Goal: Check status

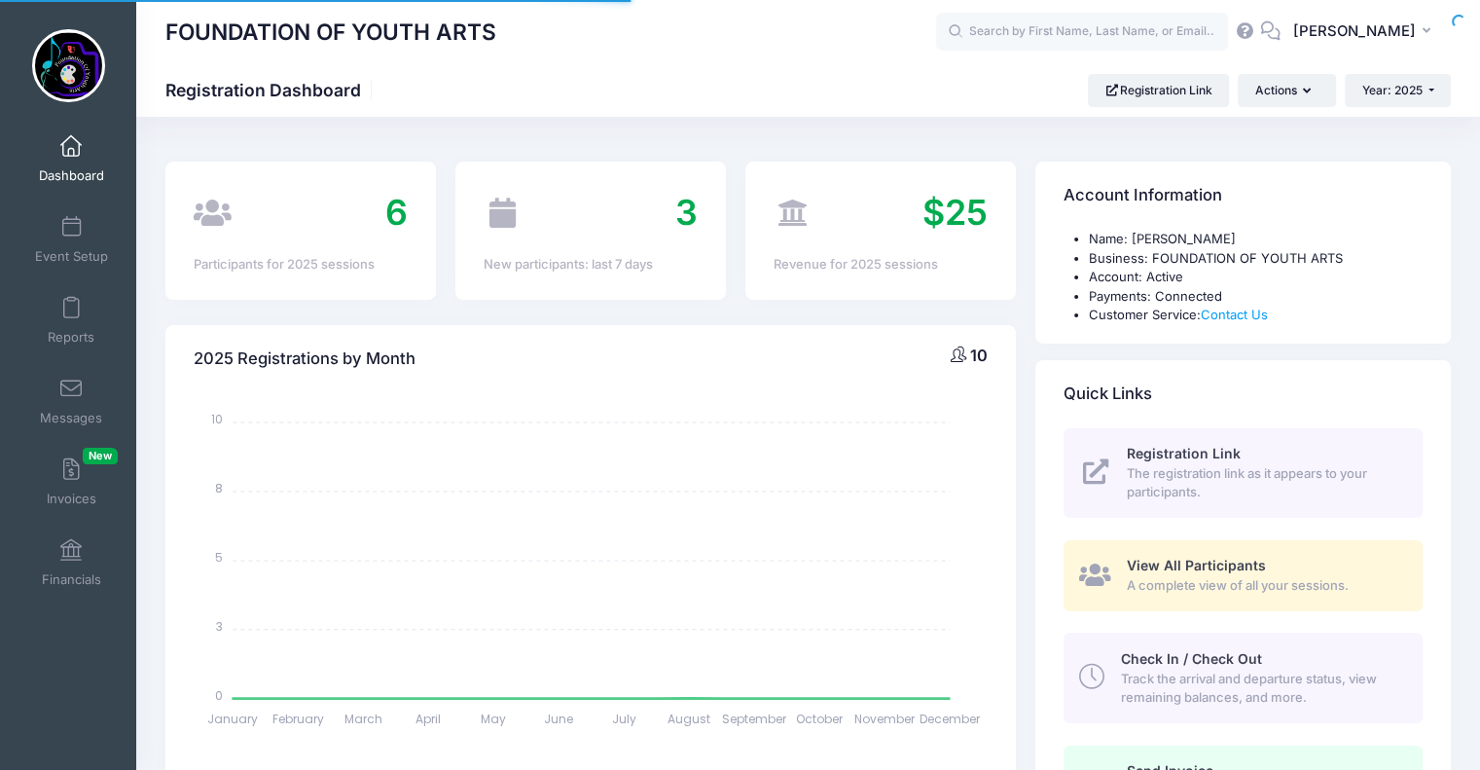
select select
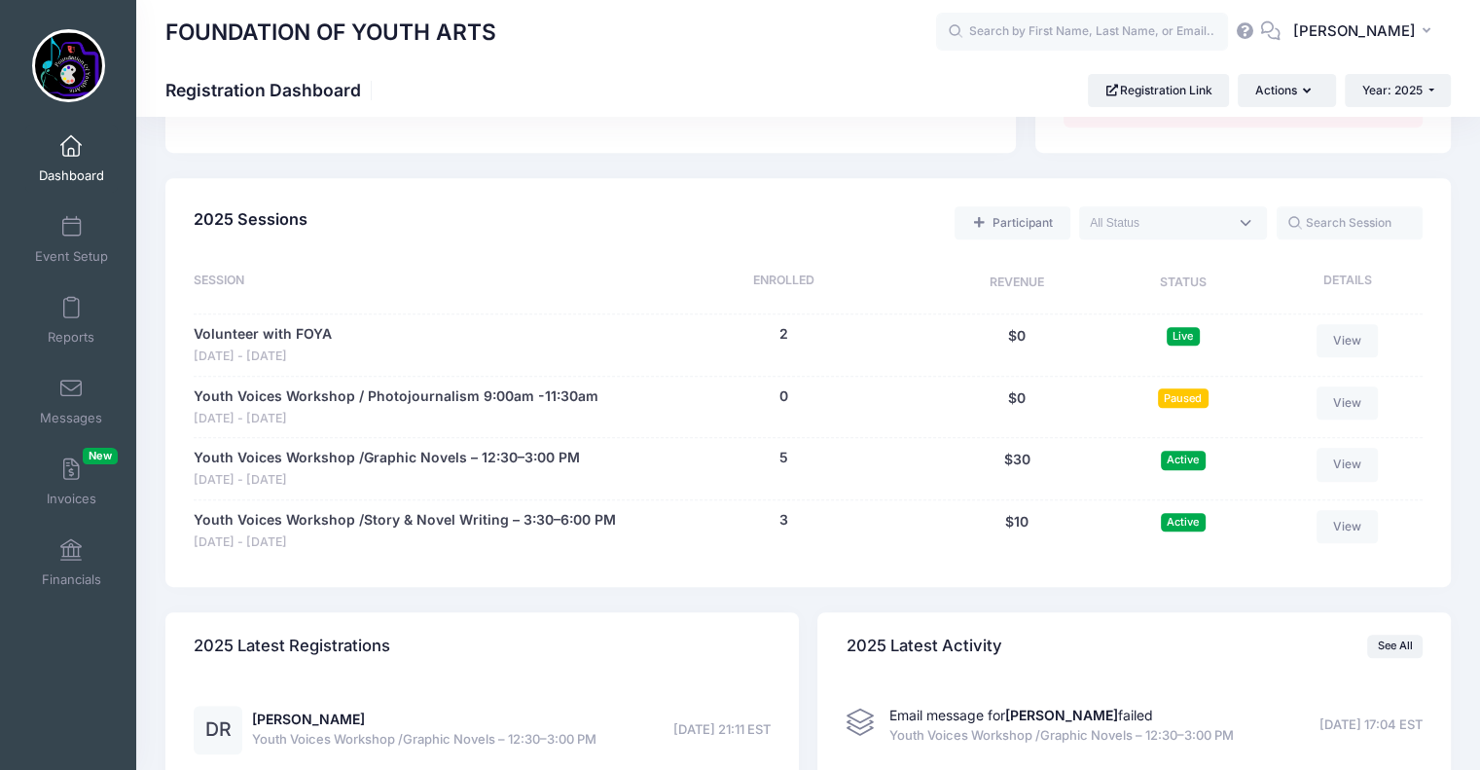
scroll to position [802, 0]
click at [1345, 460] on link "View" at bounding box center [1347, 463] width 62 height 33
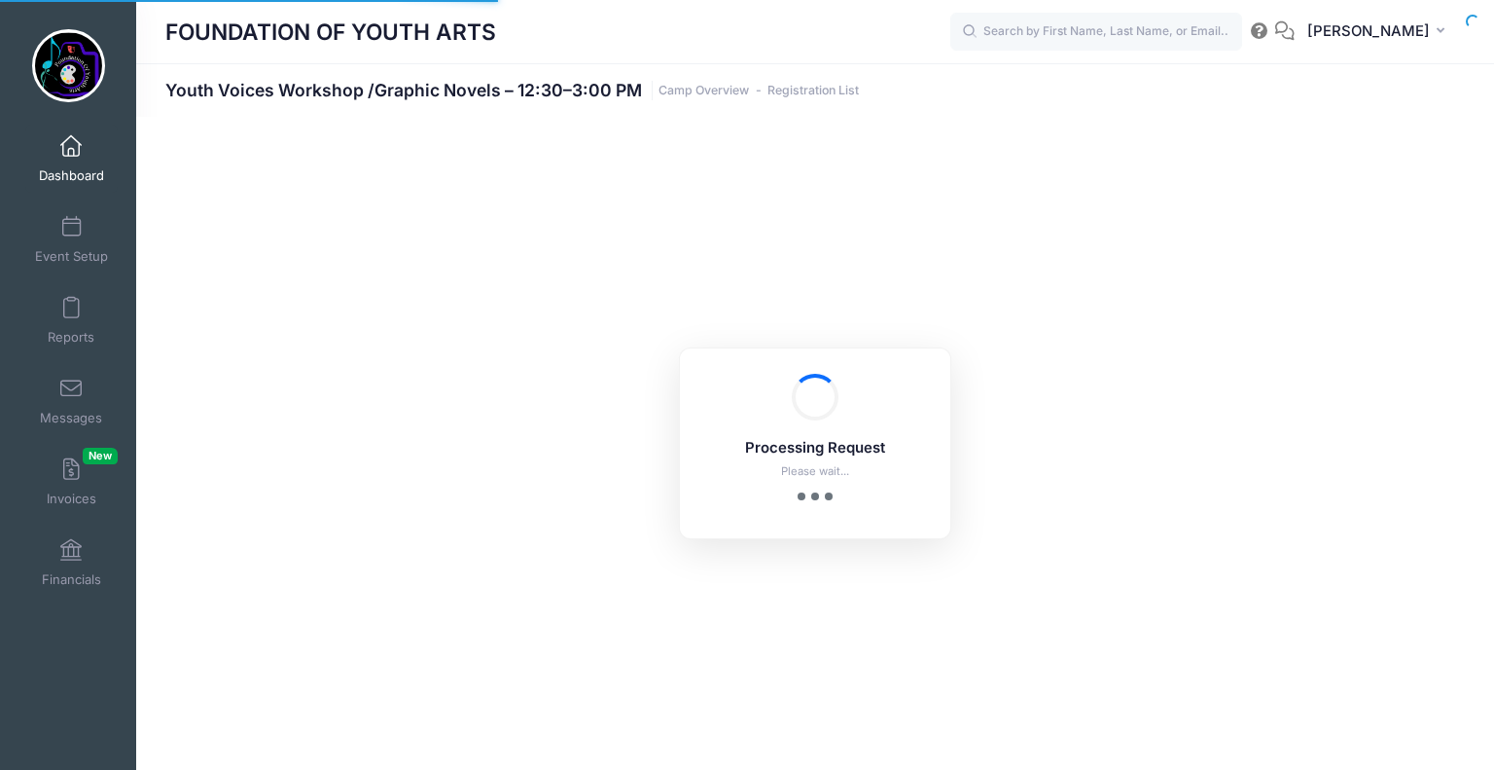
select select "10"
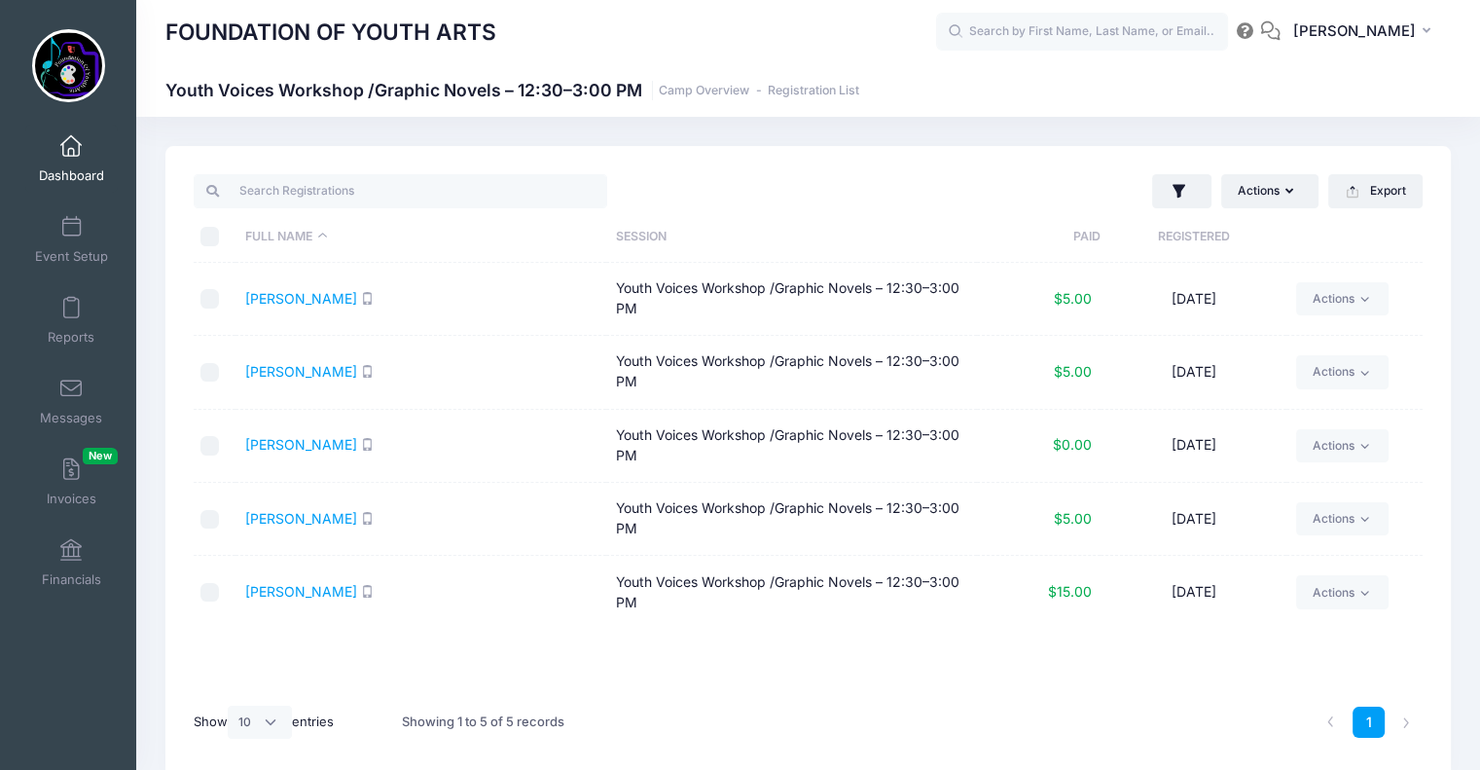
click at [71, 156] on span at bounding box center [71, 146] width 0 height 21
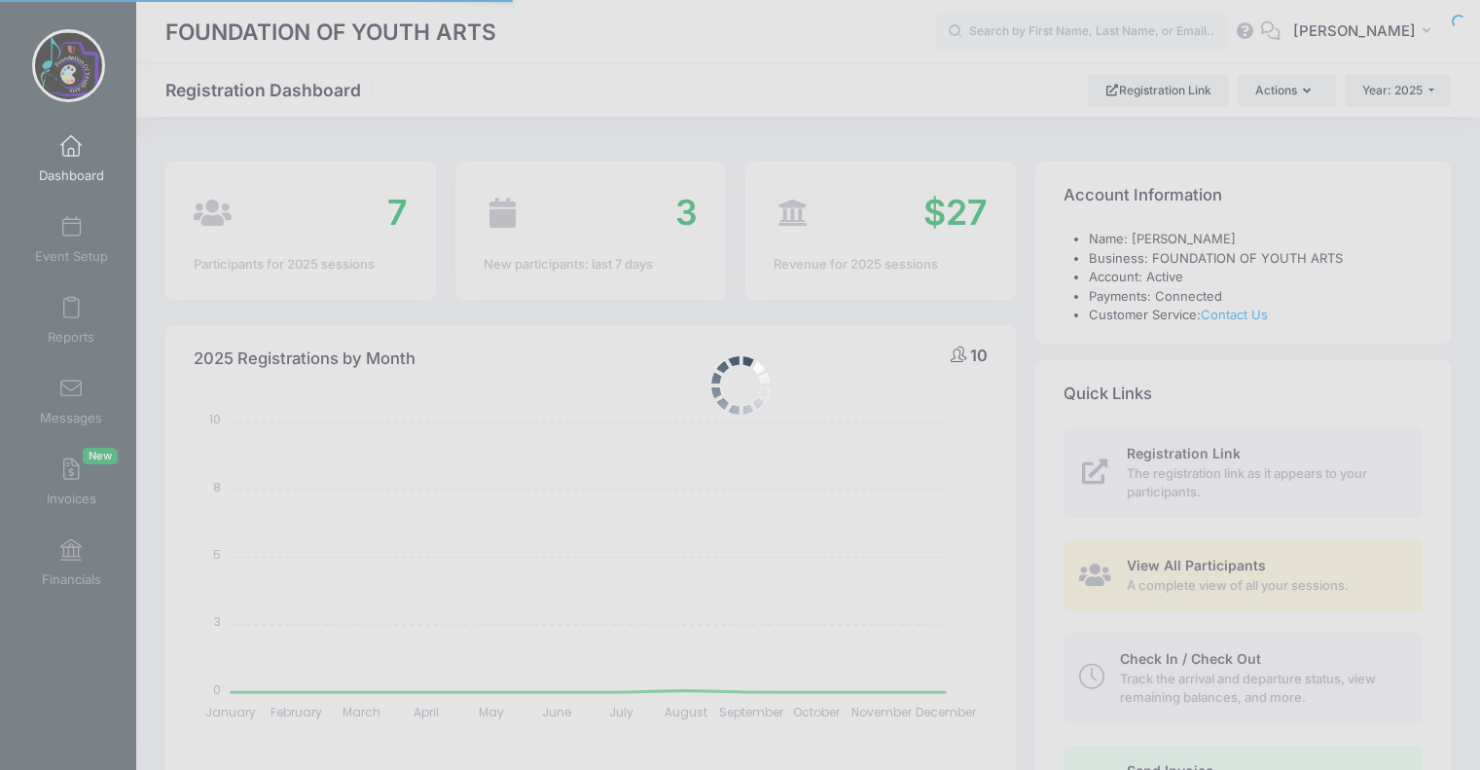
select select
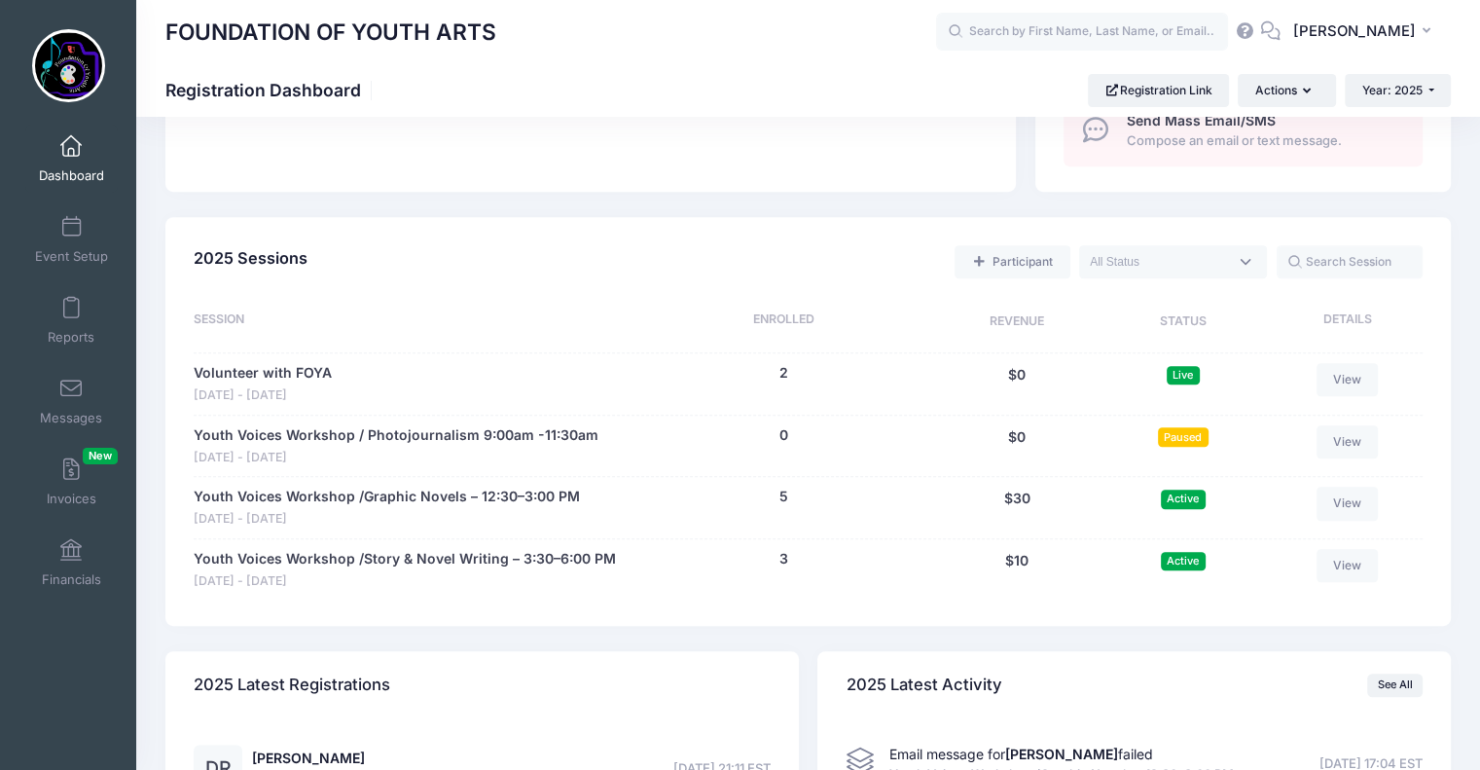
scroll to position [749, 0]
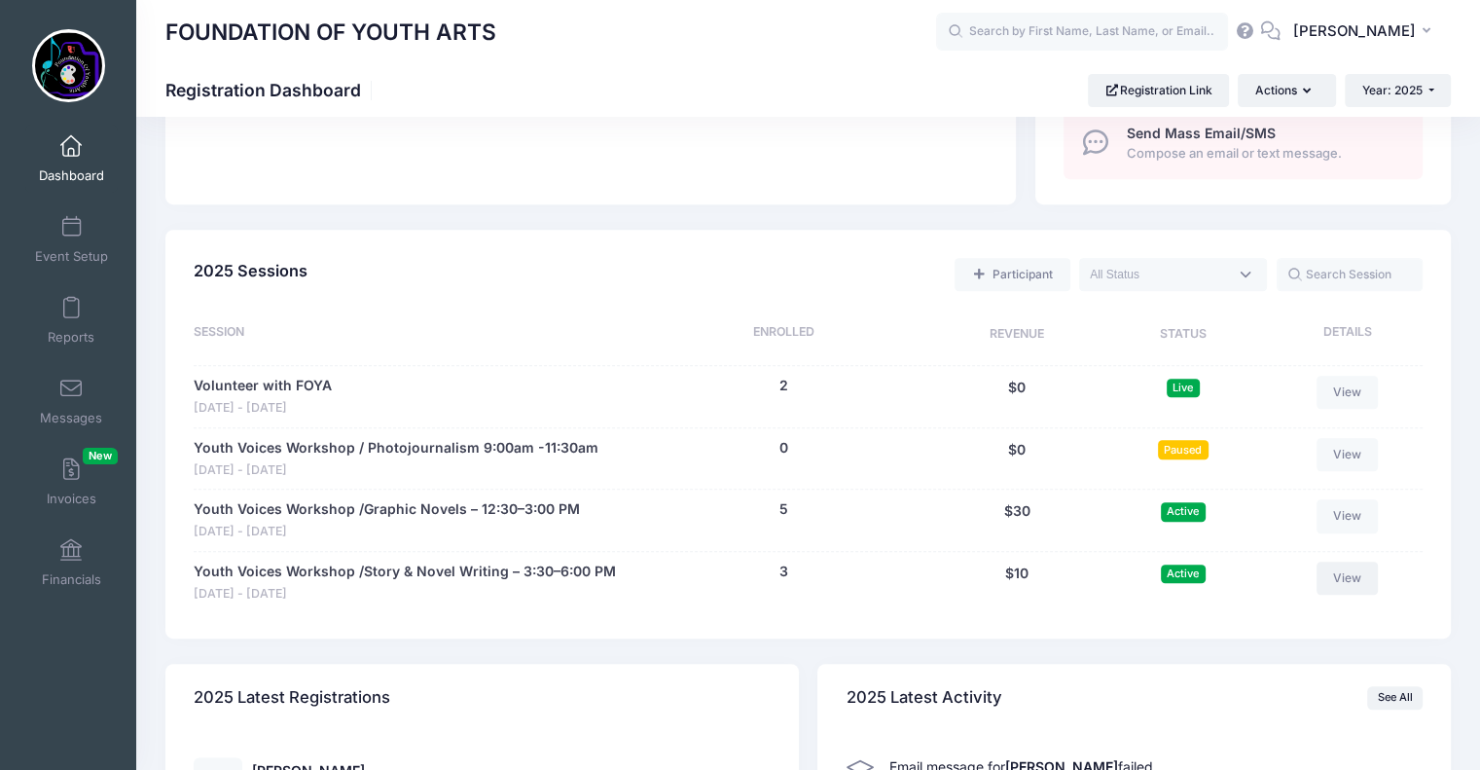
click at [1352, 575] on link "View" at bounding box center [1347, 577] width 62 height 33
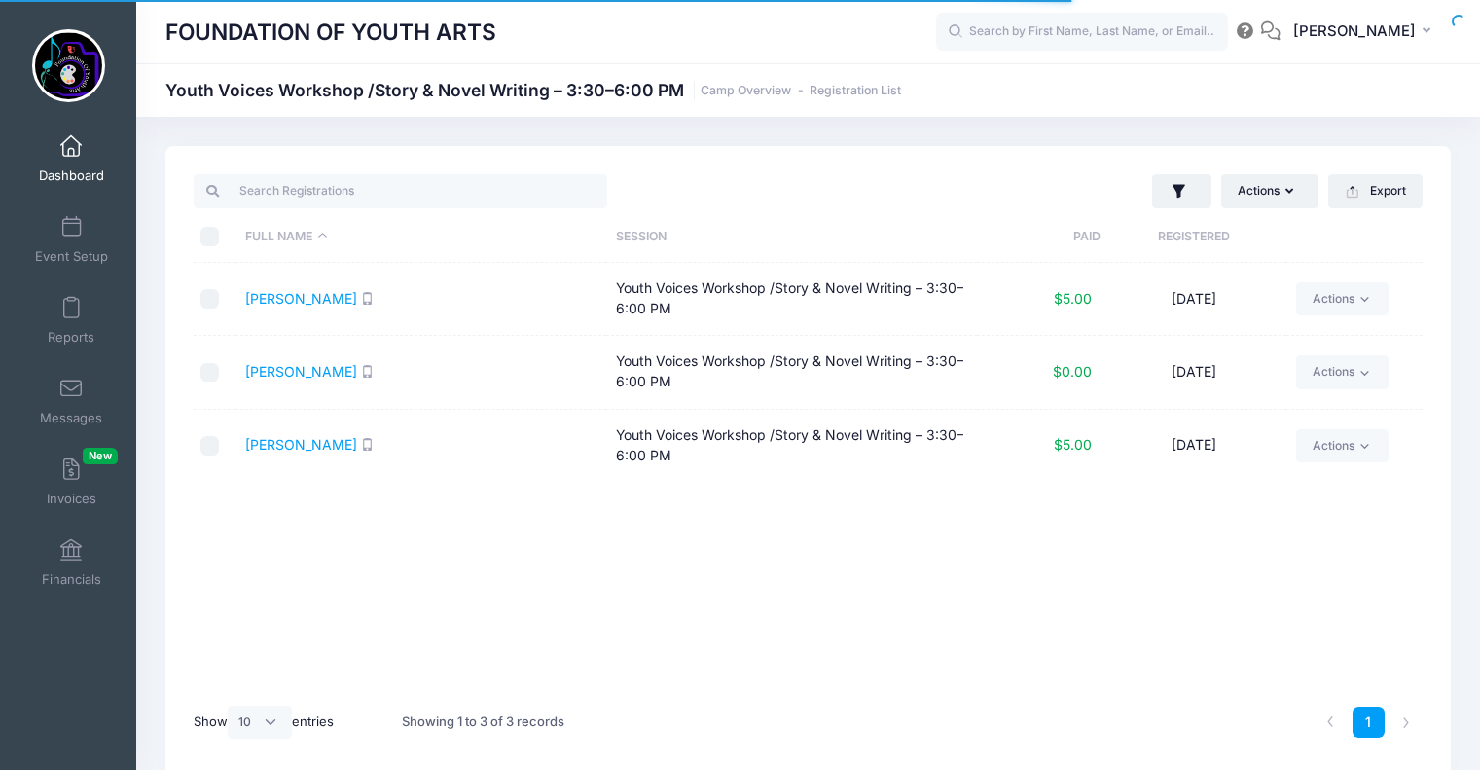
select select "10"
